Goal: Task Accomplishment & Management: Complete application form

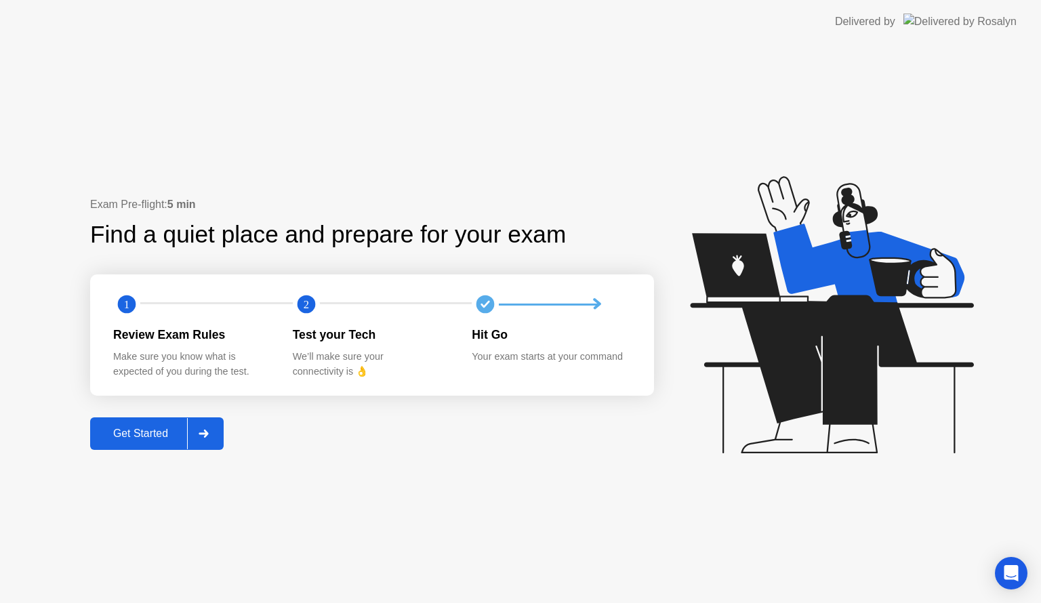
click at [162, 440] on div "Get Started" at bounding box center [140, 434] width 93 height 12
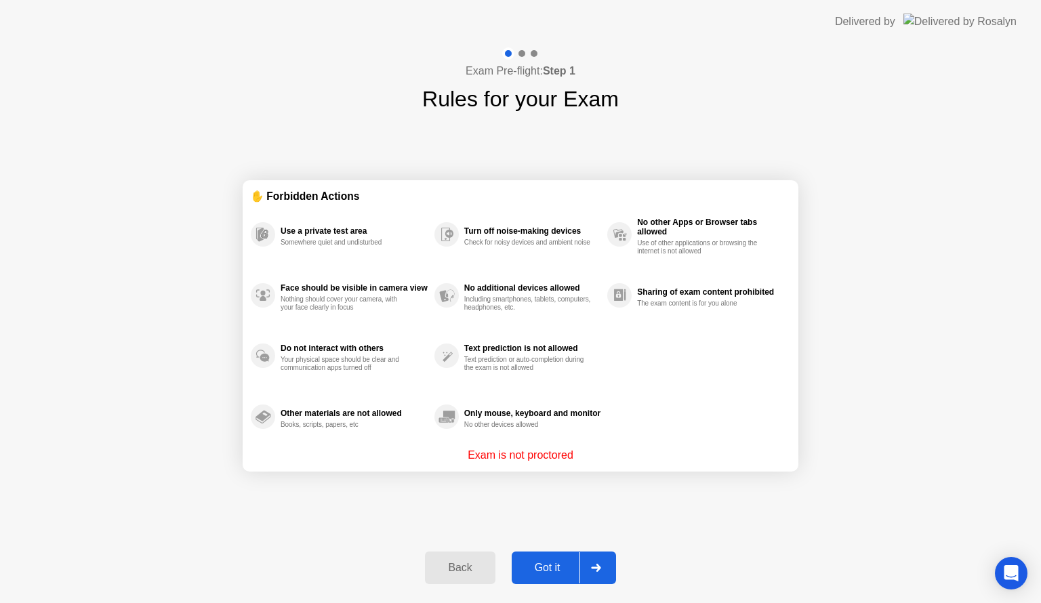
click at [553, 559] on button "Got it" at bounding box center [564, 568] width 104 height 33
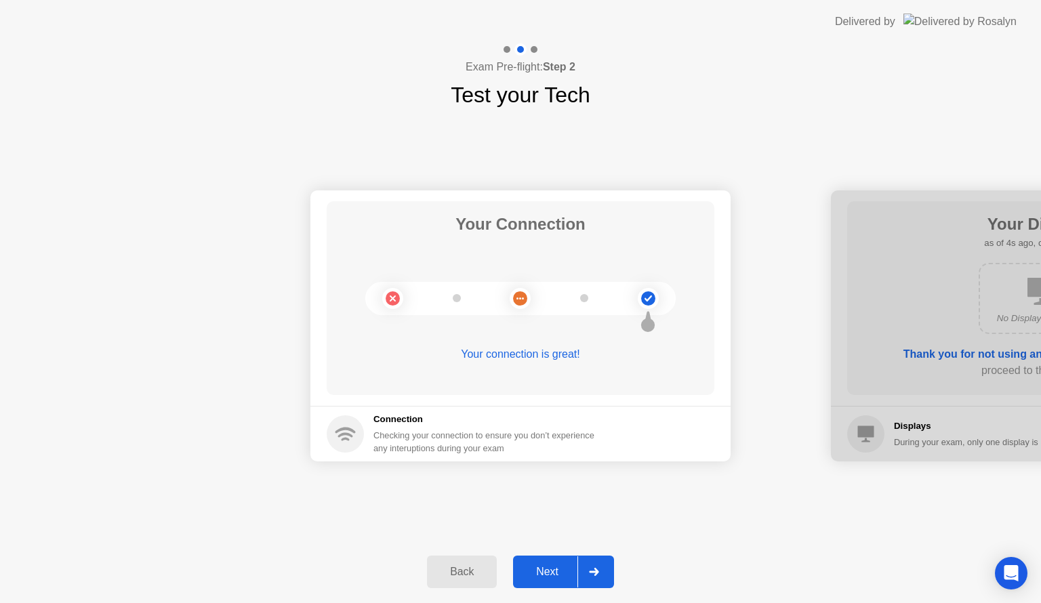
click at [545, 559] on button "Next" at bounding box center [563, 572] width 101 height 33
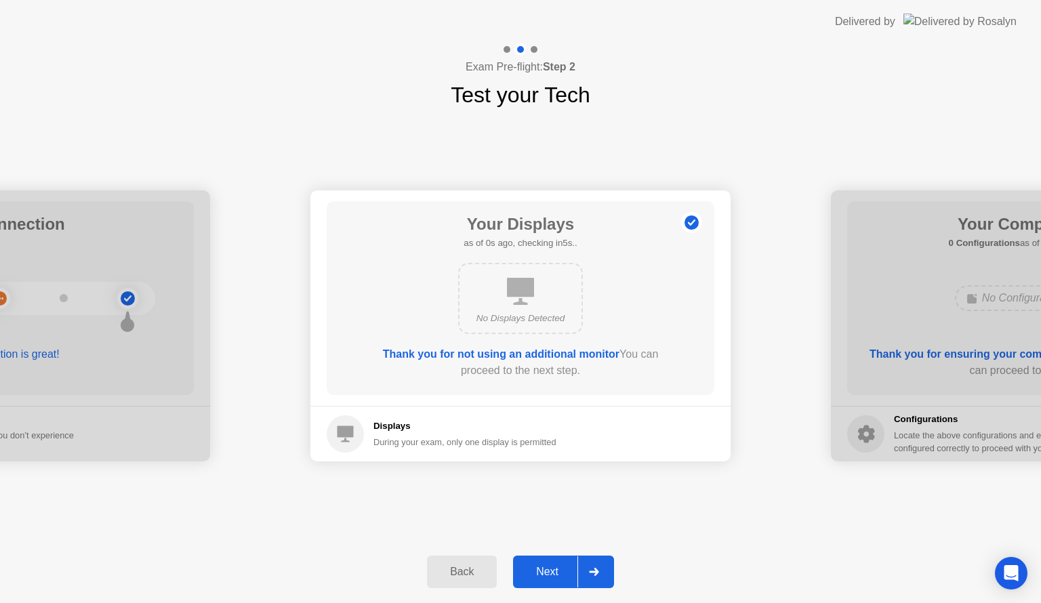
click at [545, 559] on button "Next" at bounding box center [563, 572] width 101 height 33
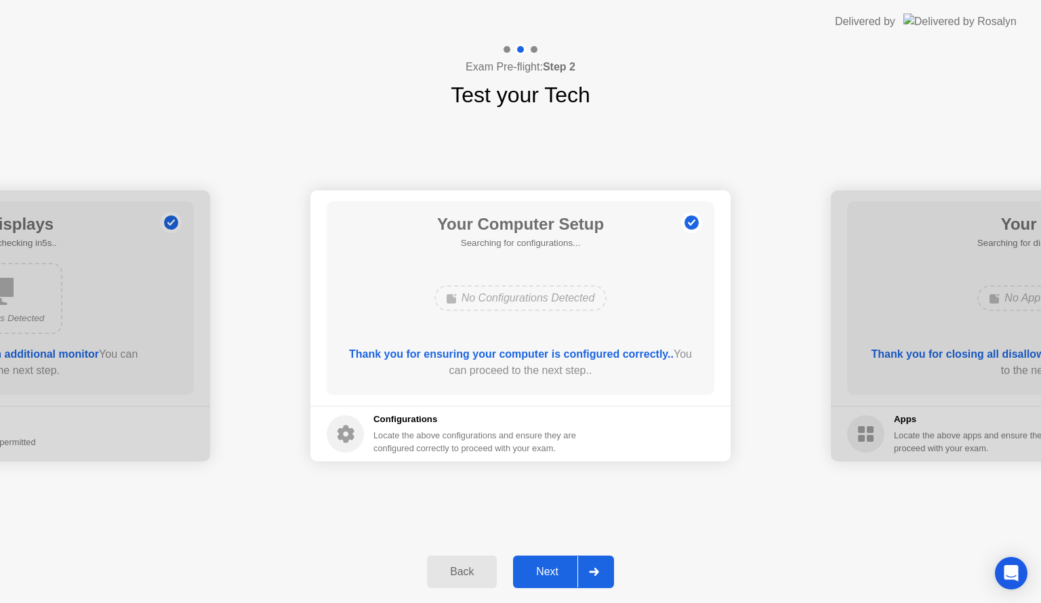
click at [545, 559] on button "Next" at bounding box center [563, 572] width 101 height 33
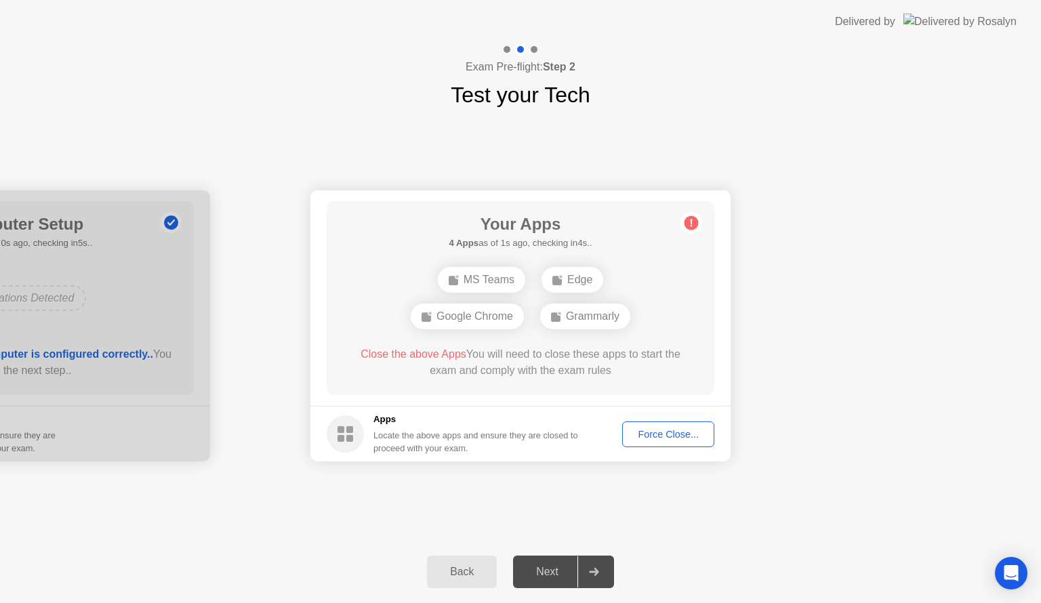
click at [639, 430] on div "Force Close..." at bounding box center [668, 434] width 83 height 11
click at [639, 437] on div "Force Close..." at bounding box center [668, 434] width 83 height 11
click at [669, 438] on div "Force Close..." at bounding box center [668, 434] width 83 height 11
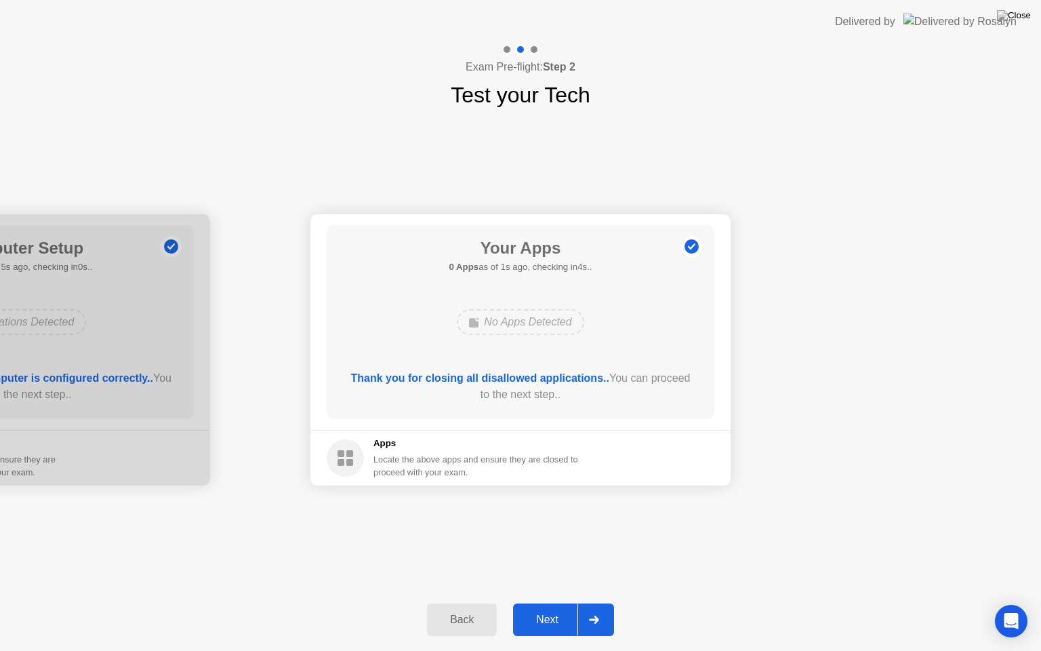
click at [547, 603] on button "Next" at bounding box center [563, 619] width 101 height 33
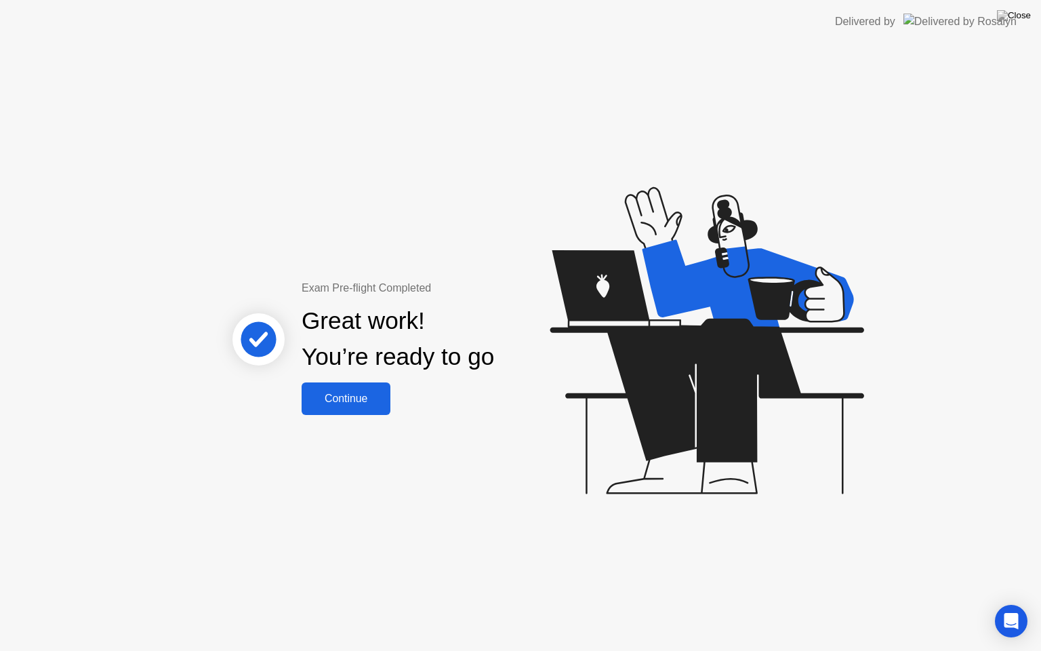
click at [353, 395] on div "Continue" at bounding box center [346, 399] width 81 height 12
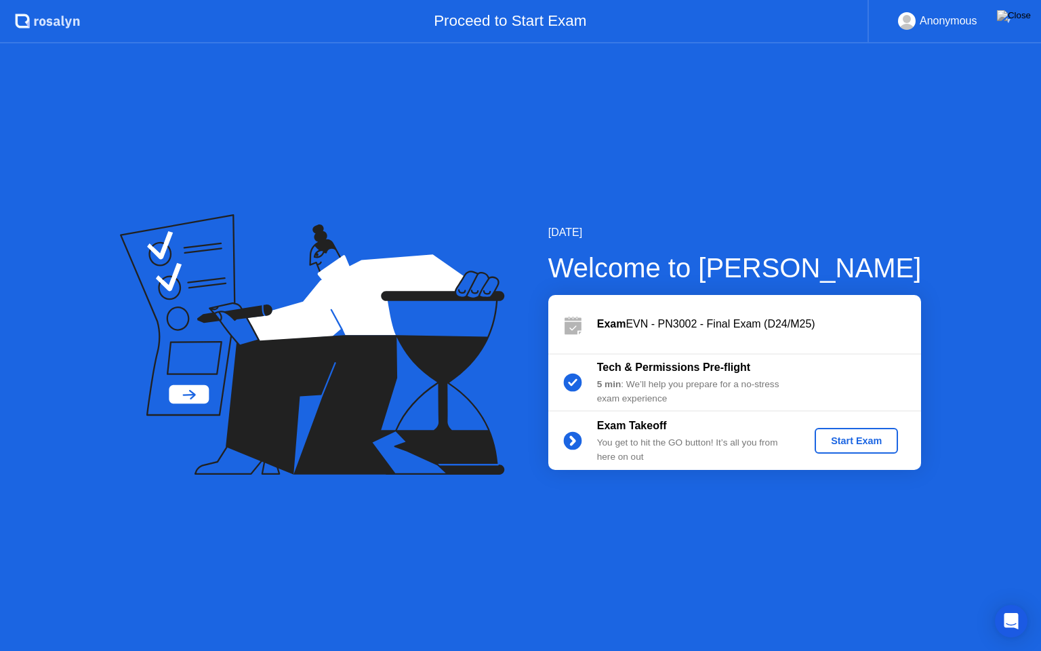
click at [870, 445] on div "Start Exam" at bounding box center [856, 440] width 73 height 11
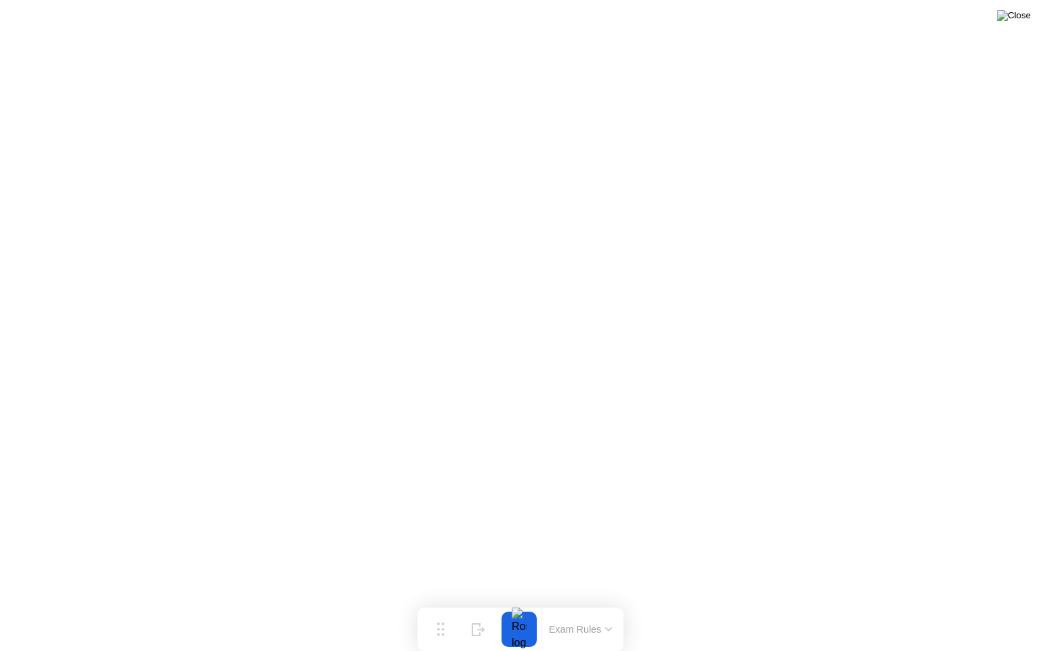
click at [1020, 21] on img at bounding box center [1014, 15] width 34 height 11
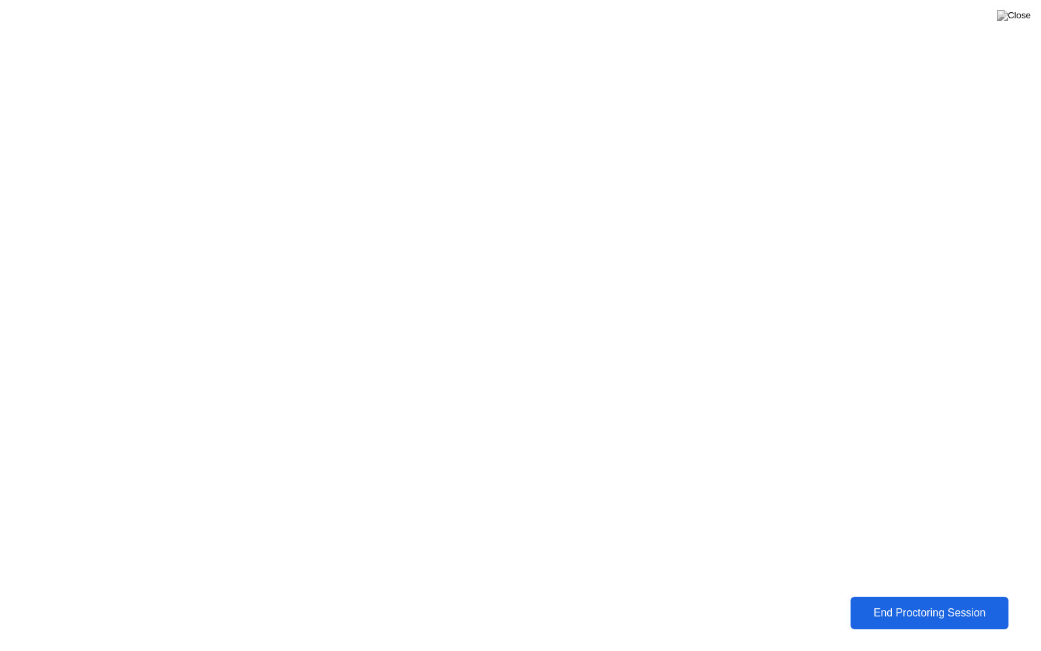
click at [878, 603] on div "End Proctoring Session" at bounding box center [930, 613] width 151 height 12
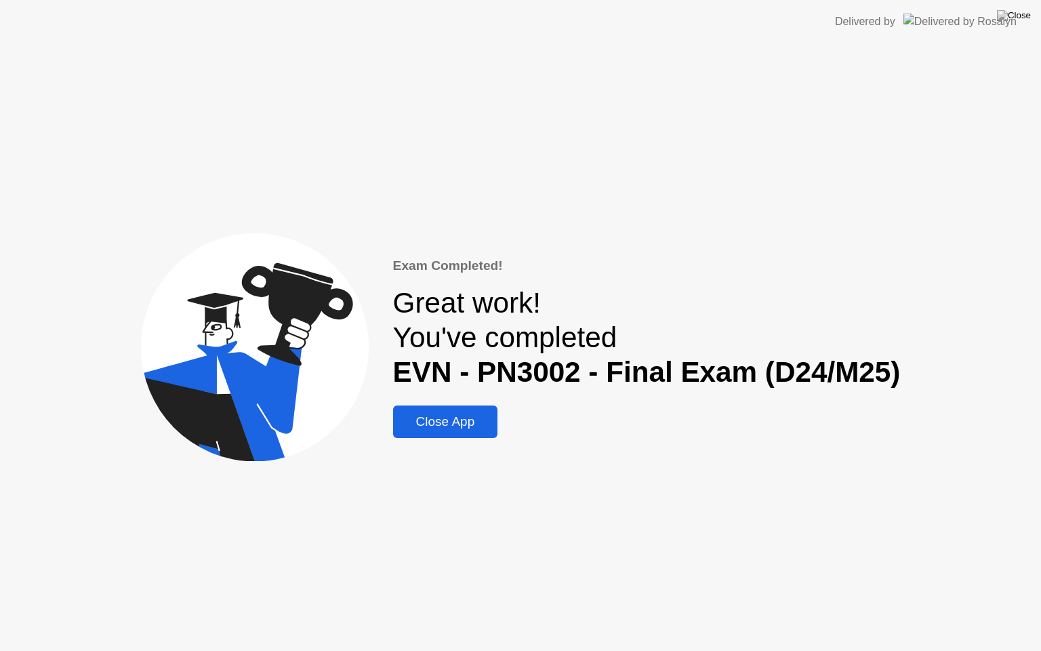
click at [480, 414] on div "Close App" at bounding box center [445, 421] width 97 height 15
